Goal: Task Accomplishment & Management: Complete application form

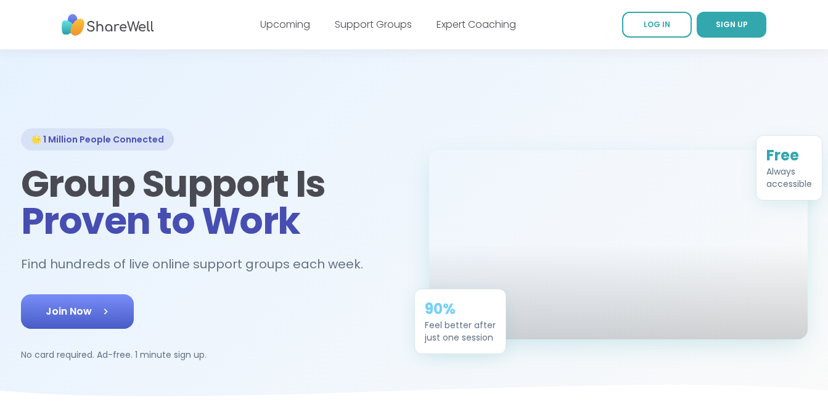
click at [105, 301] on link "Join Now" at bounding box center [77, 311] width 113 height 35
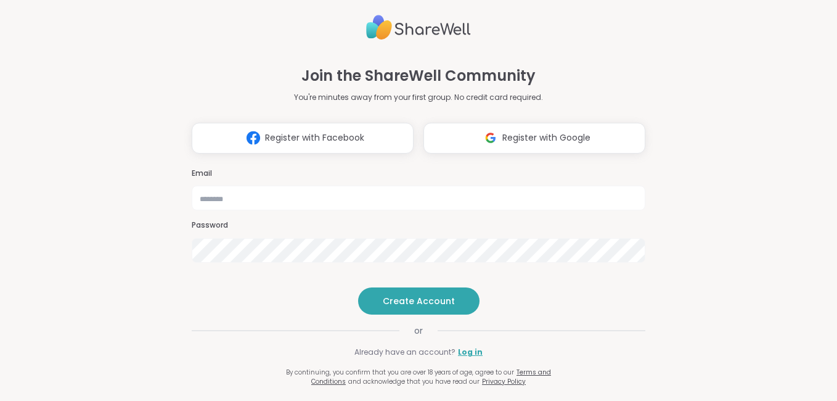
type input "**********"
click at [249, 238] on div "**********" at bounding box center [419, 215] width 454 height 105
click at [407, 308] on div "**********" at bounding box center [419, 193] width 454 height 386
click at [401, 307] on span "Create Account" at bounding box center [419, 301] width 72 height 12
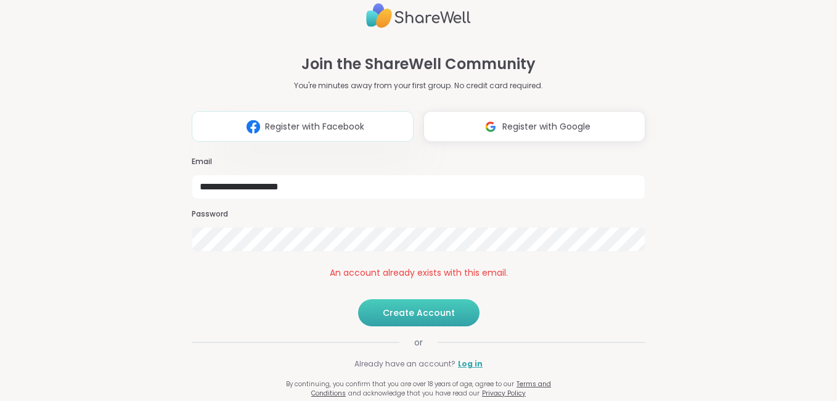
click at [317, 114] on button "Register with Facebook" at bounding box center [303, 126] width 222 height 31
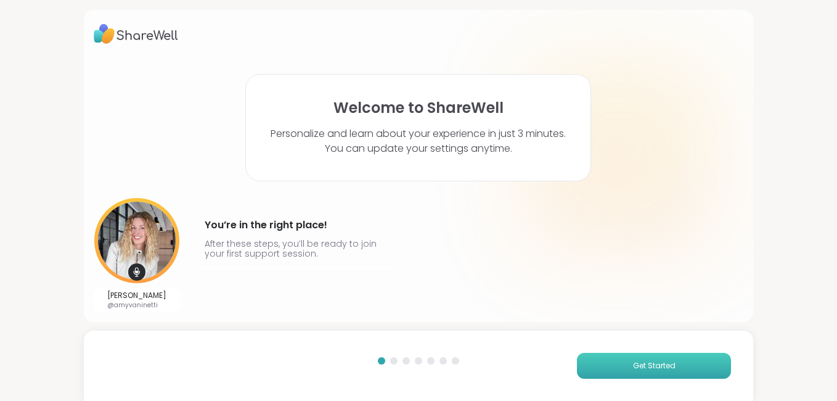
click at [596, 366] on button "Get Started" at bounding box center [654, 366] width 154 height 26
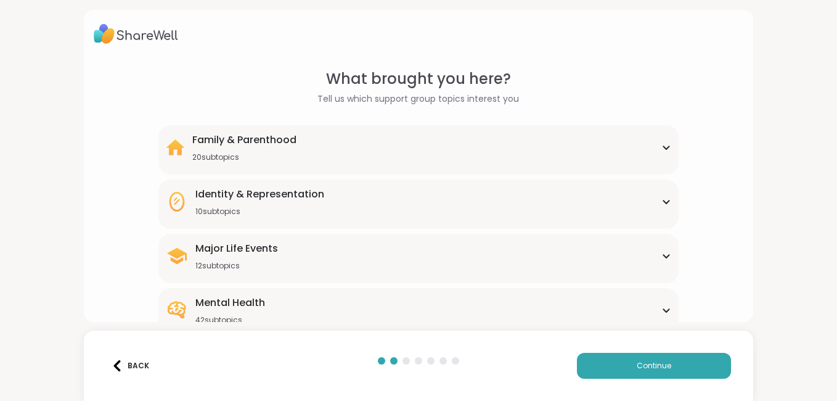
click at [223, 295] on div "Mental Health" at bounding box center [230, 302] width 70 height 15
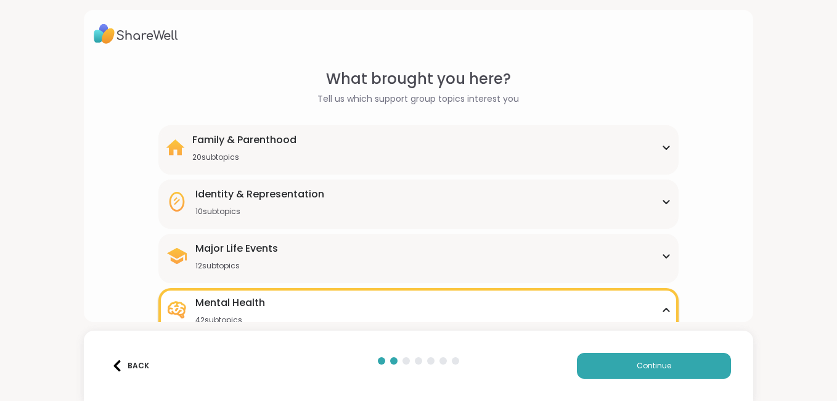
drag, startPoint x: 832, startPoint y: 58, endPoint x: 835, endPoint y: 130, distance: 72.2
click at [837, 133] on html "What brought you here? Tell us which support group topics interest you Family &…" at bounding box center [418, 200] width 837 height 401
click at [637, 364] on span "Continue" at bounding box center [654, 365] width 35 height 11
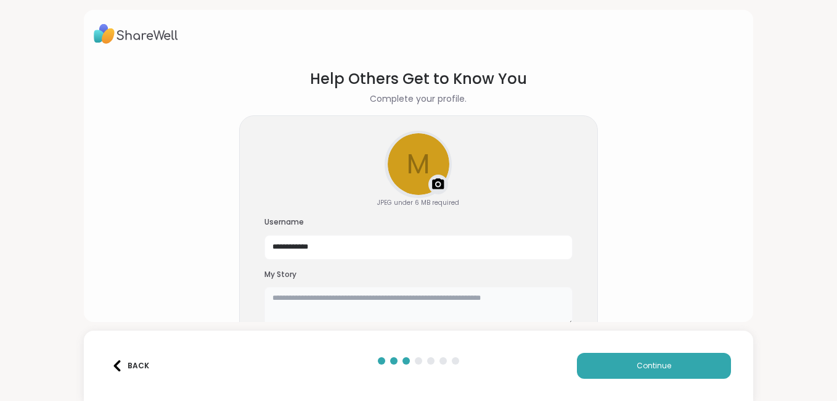
click at [399, 305] on textarea at bounding box center [418, 306] width 308 height 39
click at [667, 364] on button "Continue" at bounding box center [654, 366] width 154 height 26
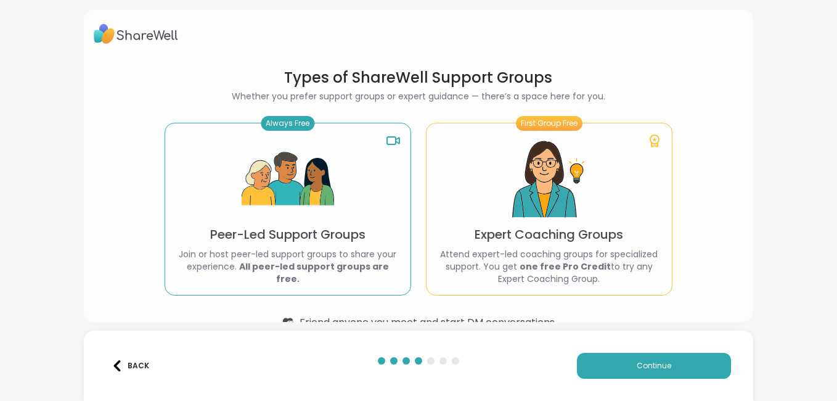
click at [234, 211] on div "Always Free Peer-Led Support Groups Join or host peer-led support groups to sha…" at bounding box center [288, 209] width 247 height 173
click at [279, 162] on img at bounding box center [288, 179] width 92 height 92
click at [387, 137] on icon at bounding box center [393, 140] width 15 height 15
drag, startPoint x: 387, startPoint y: 137, endPoint x: 384, endPoint y: 149, distance: 12.0
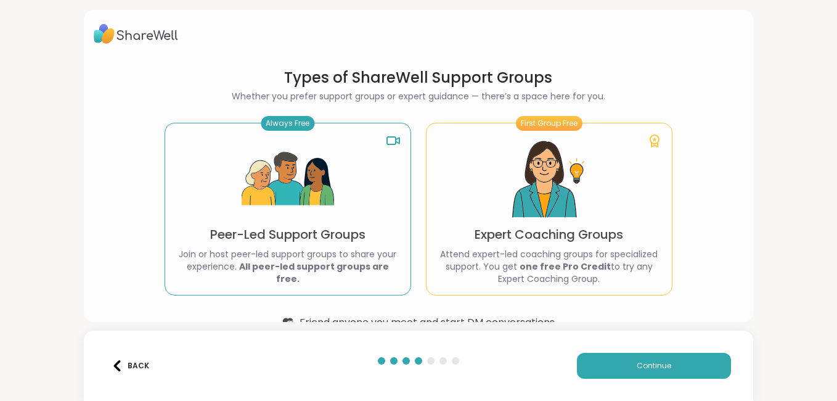
click at [384, 149] on div "Always Free Peer-Led Support Groups Join or host peer-led support groups to sha…" at bounding box center [288, 209] width 247 height 173
click at [385, 155] on div "Always Free Peer-Led Support Groups Join or host peer-led support groups to sha…" at bounding box center [288, 209] width 247 height 173
click at [266, 238] on p "Peer-Led Support Groups" at bounding box center [287, 234] width 155 height 17
click at [605, 365] on button "Continue" at bounding box center [654, 366] width 154 height 26
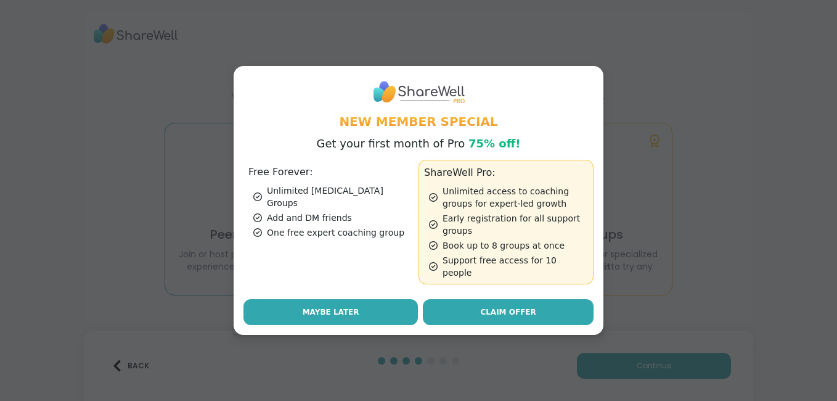
click at [338, 308] on span "Maybe Later" at bounding box center [331, 311] width 57 height 11
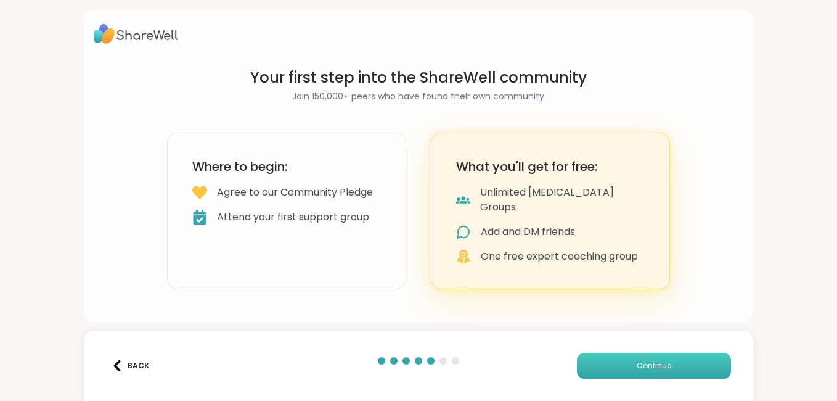
click at [610, 355] on button "Continue" at bounding box center [654, 366] width 154 height 26
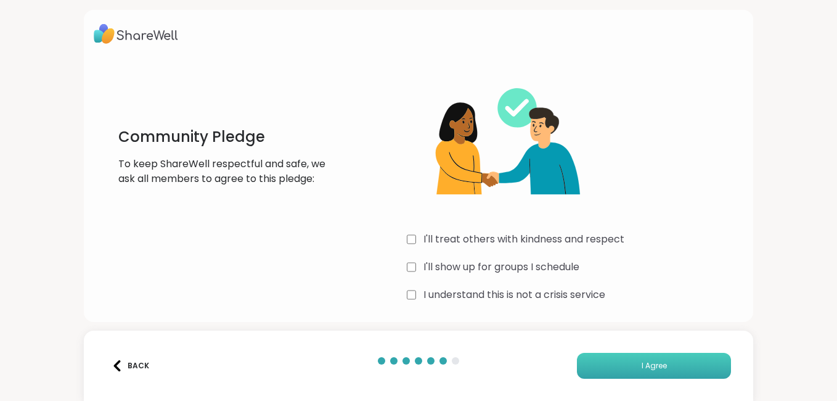
click at [600, 367] on button "I Agree" at bounding box center [654, 366] width 154 height 26
